Goal: Transaction & Acquisition: Purchase product/service

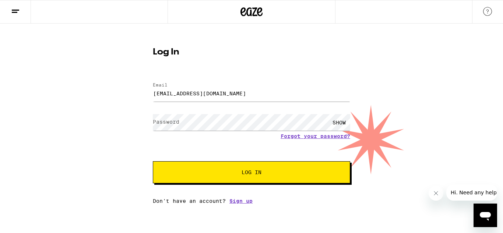
type input "[EMAIL_ADDRESS][DOMAIN_NAME]"
click at [153, 161] on button "Log In" at bounding box center [251, 172] width 197 height 22
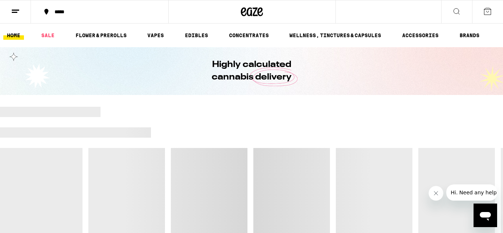
click at [83, 18] on button "*****" at bounding box center [99, 12] width 137 height 22
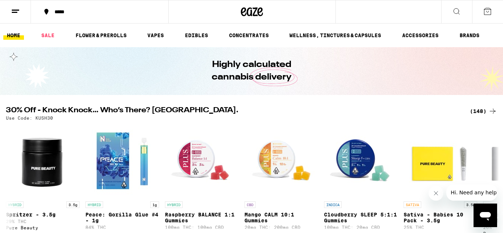
click at [71, 11] on div "**********" at bounding box center [251, 116] width 503 height 233
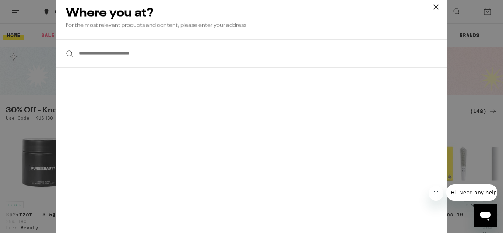
click at [97, 61] on div "**********" at bounding box center [251, 116] width 503 height 233
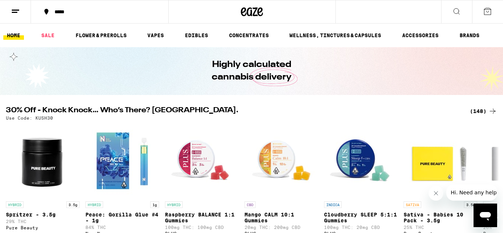
click at [59, 8] on button "*****" at bounding box center [99, 12] width 137 height 22
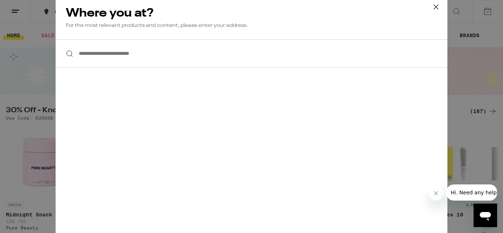
click at [64, 10] on div "**********" at bounding box center [251, 116] width 503 height 233
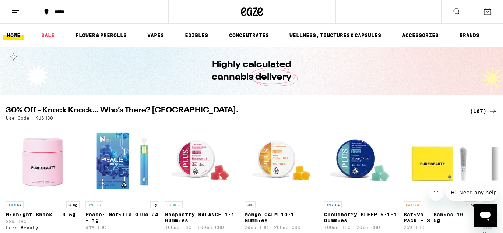
click at [64, 10] on div "**********" at bounding box center [251, 116] width 503 height 233
click at [56, 12] on div "**********" at bounding box center [251, 116] width 503 height 233
click at [66, 11] on div "*****" at bounding box center [104, 11] width 106 height 5
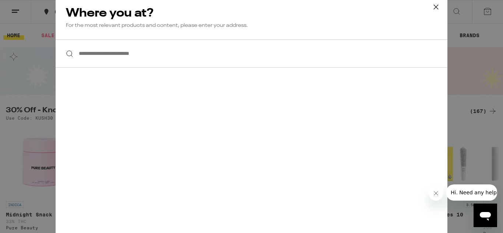
click at [88, 55] on input "**********" at bounding box center [252, 53] width 392 height 28
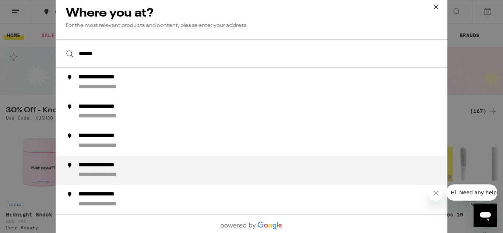
click at [97, 169] on div "**********" at bounding box center [108, 165] width 61 height 8
type input "**********"
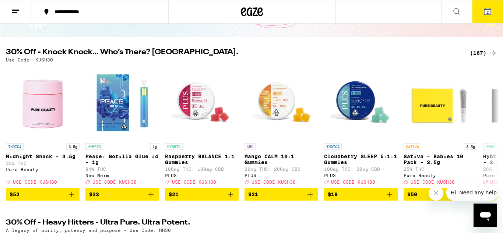
scroll to position [63, 0]
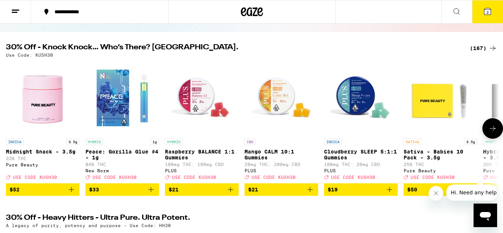
click at [391, 194] on icon "Add to bag" at bounding box center [389, 189] width 9 height 9
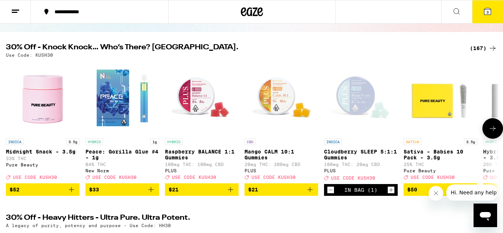
click at [493, 130] on icon at bounding box center [493, 128] width 9 height 9
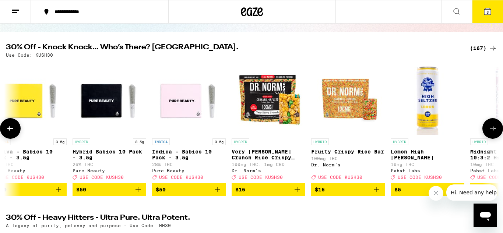
scroll to position [0, 411]
click at [493, 130] on icon at bounding box center [493, 128] width 9 height 9
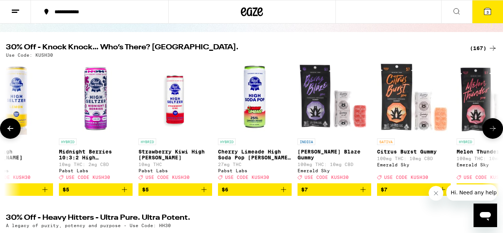
click at [493, 130] on icon at bounding box center [493, 128] width 9 height 9
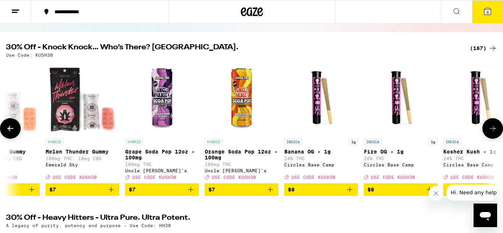
click at [493, 130] on icon at bounding box center [493, 128] width 9 height 9
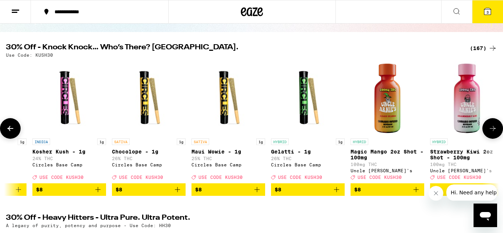
click at [493, 130] on icon at bounding box center [493, 128] width 9 height 9
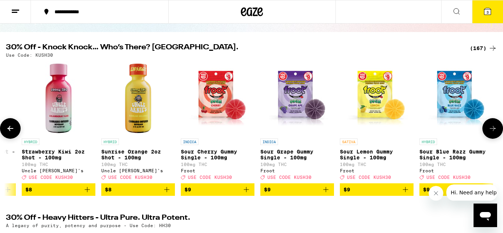
scroll to position [0, 2056]
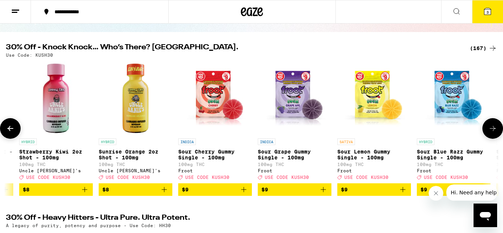
click at [493, 130] on icon at bounding box center [493, 128] width 9 height 9
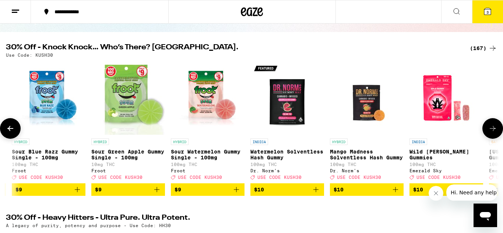
scroll to position [0, 2467]
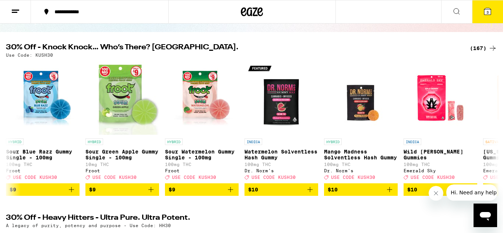
click at [480, 48] on div "(167)" at bounding box center [483, 48] width 27 height 9
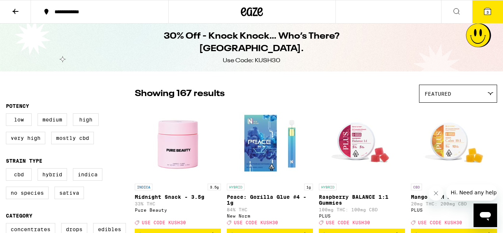
click at [15, 14] on icon at bounding box center [15, 11] width 9 height 9
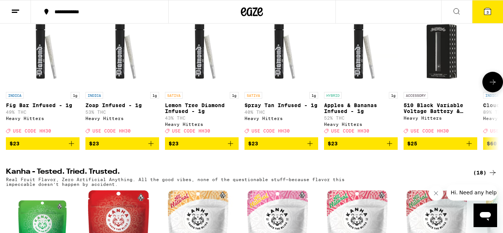
scroll to position [232, 0]
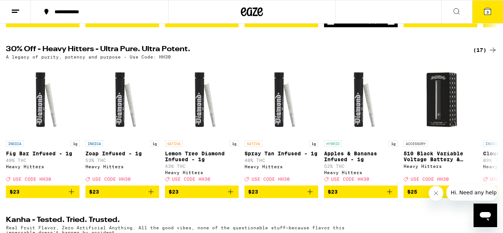
click at [483, 55] on div "(17)" at bounding box center [485, 50] width 24 height 9
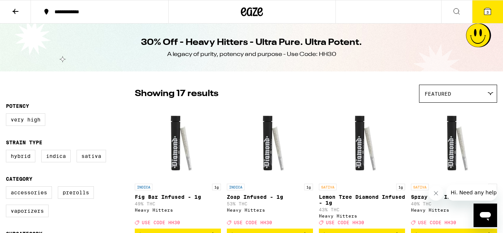
click at [13, 11] on icon at bounding box center [16, 11] width 6 height 5
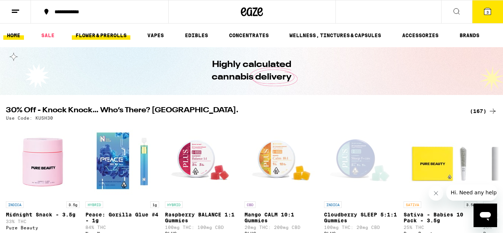
click at [93, 35] on link "FLOWER & PREROLLS" at bounding box center [101, 35] width 59 height 9
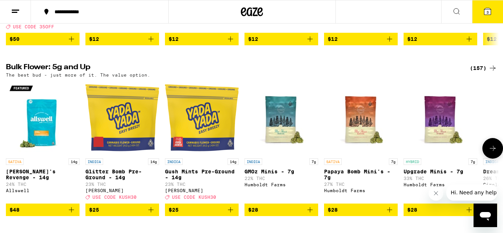
scroll to position [211, 0]
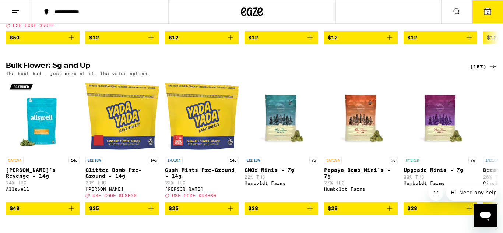
click at [475, 71] on div "(157)" at bounding box center [483, 66] width 27 height 9
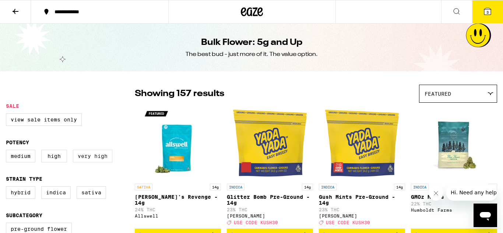
click at [98, 160] on label "Very High" at bounding box center [92, 156] width 39 height 13
click at [8, 151] on input "Very High" at bounding box center [7, 151] width 0 height 0
checkbox input "true"
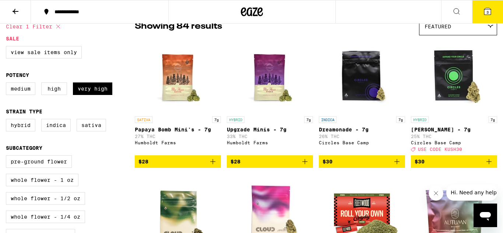
scroll to position [71, 0]
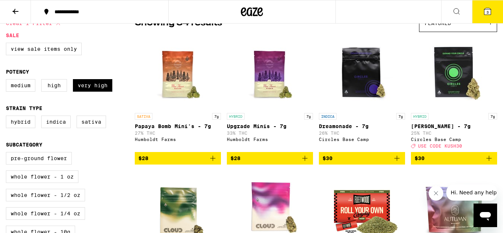
click at [304, 163] on icon "Add to bag" at bounding box center [305, 158] width 9 height 9
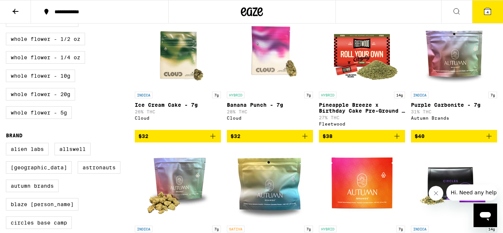
scroll to position [228, 0]
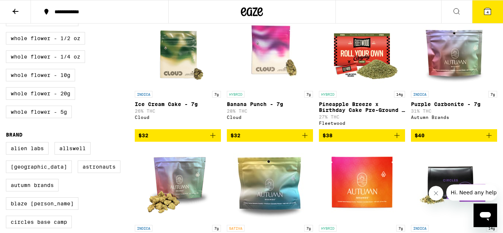
click at [490, 140] on icon "Add to bag" at bounding box center [489, 135] width 9 height 9
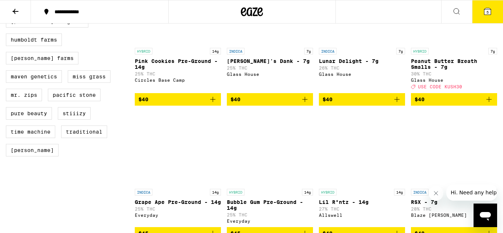
scroll to position [541, 0]
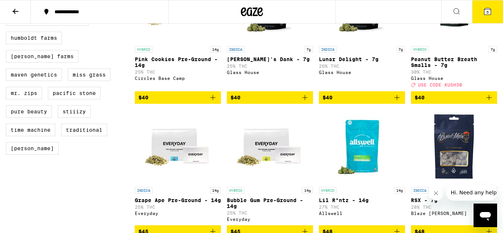
click at [491, 102] on icon "Add to bag" at bounding box center [489, 97] width 9 height 9
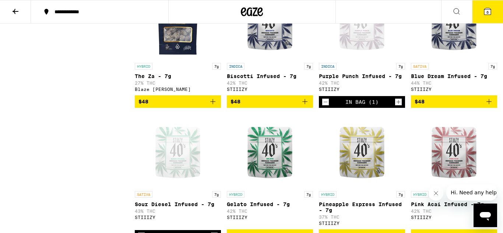
scroll to position [797, 0]
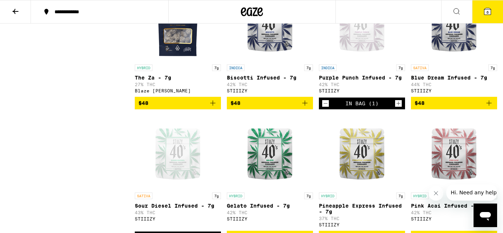
click at [324, 108] on icon "Decrement" at bounding box center [325, 103] width 7 height 9
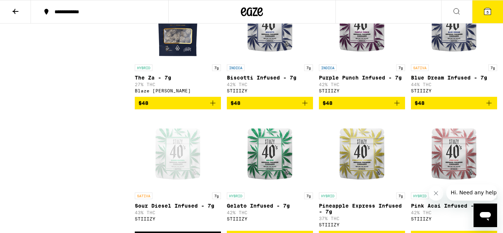
click at [488, 108] on icon "Add to bag" at bounding box center [489, 103] width 9 height 9
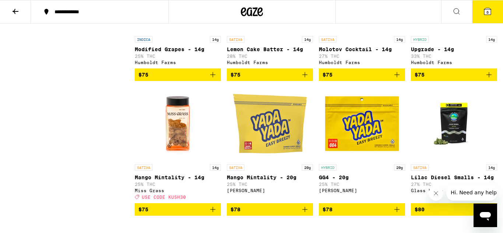
scroll to position [1756, 0]
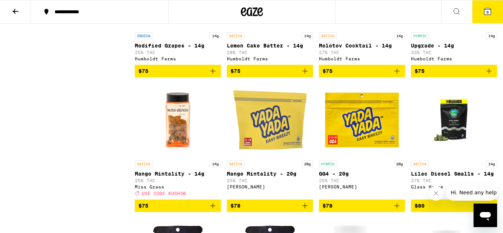
click at [489, 76] on icon "Add to bag" at bounding box center [489, 71] width 9 height 9
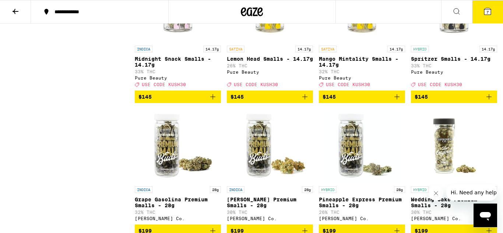
scroll to position [2659, 0]
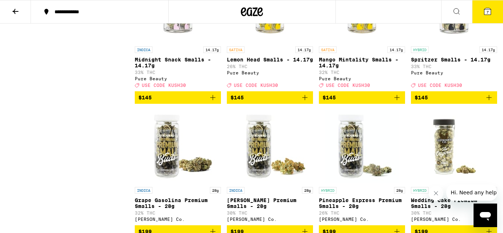
click at [479, 8] on button "7" at bounding box center [487, 11] width 31 height 23
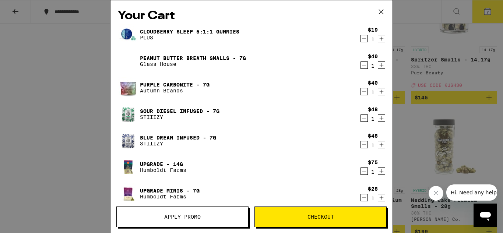
click at [362, 148] on icon "Decrement" at bounding box center [364, 144] width 7 height 9
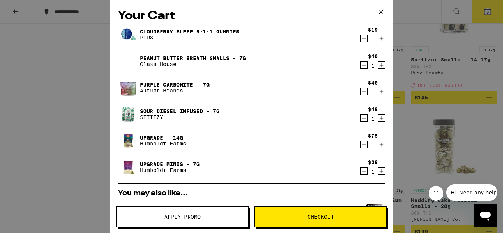
click at [366, 119] on icon "Decrement" at bounding box center [364, 118] width 7 height 9
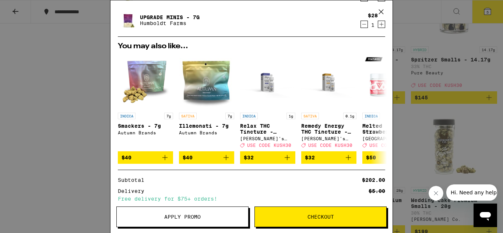
scroll to position [186, 0]
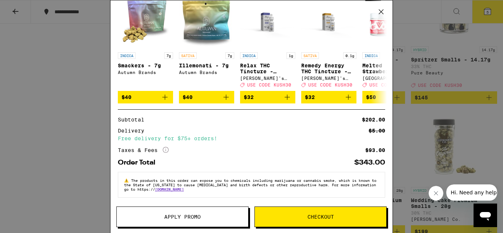
click at [174, 211] on button "Apply Promo" at bounding box center [182, 217] width 132 height 21
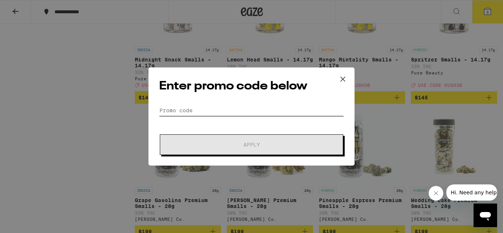
click at [202, 109] on input "Promo Code" at bounding box center [251, 110] width 185 height 11
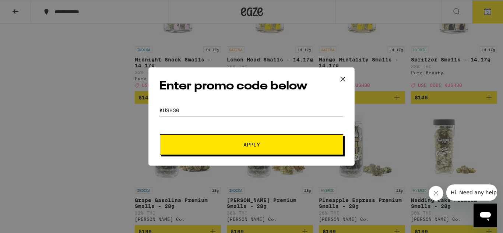
type input "kush30"
click at [160, 134] on button "Apply" at bounding box center [251, 144] width 183 height 21
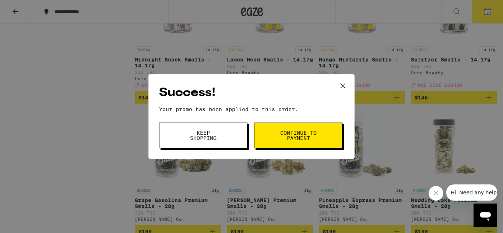
click at [217, 139] on span "Keep Shopping" at bounding box center [204, 135] width 38 height 10
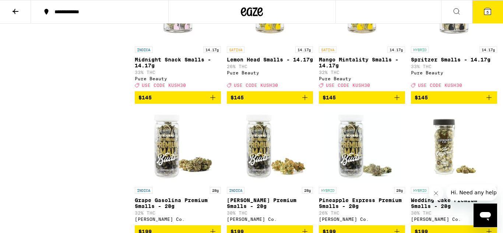
click at [486, 10] on icon at bounding box center [487, 11] width 7 height 7
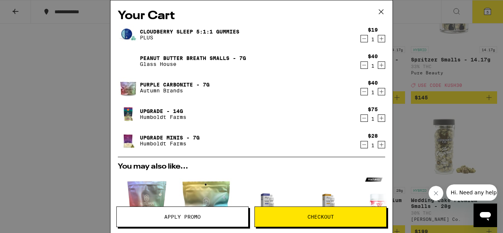
click at [362, 91] on icon "Decrement" at bounding box center [364, 91] width 7 height 9
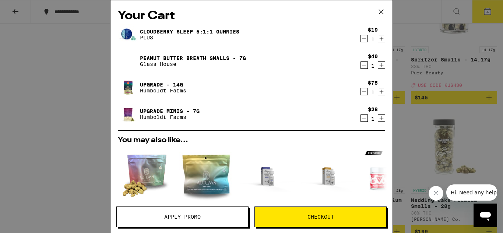
click at [363, 41] on icon "Decrement" at bounding box center [364, 38] width 7 height 9
